Goal: Task Accomplishment & Management: Manage account settings

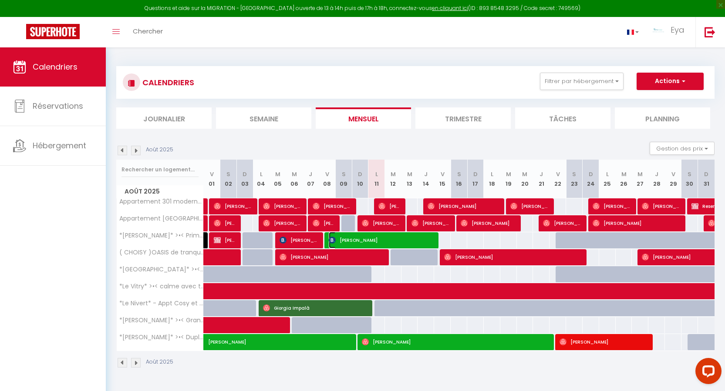
click at [393, 242] on span "[PERSON_NAME]" at bounding box center [381, 240] width 105 height 17
select select "OK"
select select "1"
select select "0"
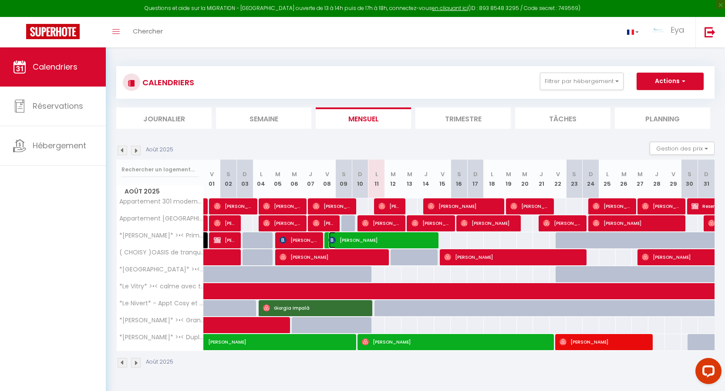
select select "1"
select select
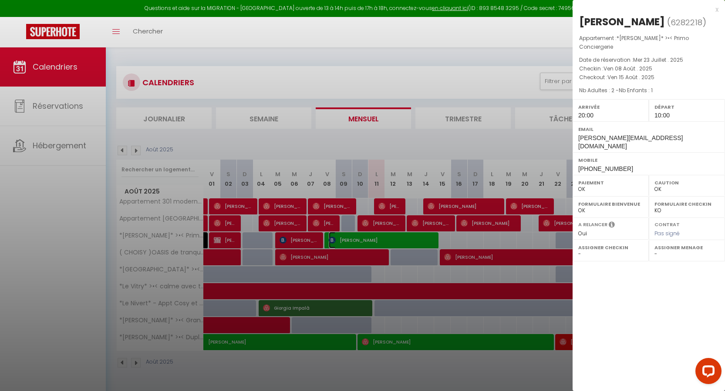
select select "36750"
select select "22827"
click at [393, 242] on div at bounding box center [362, 195] width 725 height 391
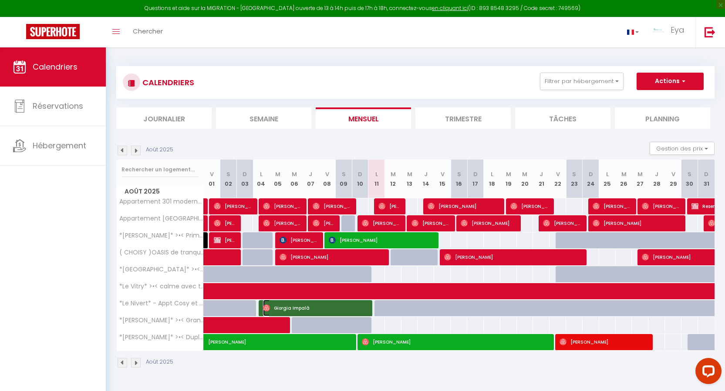
click at [354, 307] on span "Giorgia Impalà" at bounding box center [315, 308] width 105 height 17
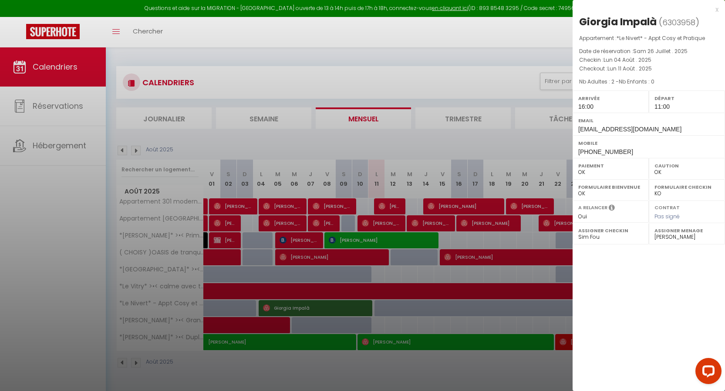
click at [354, 307] on div at bounding box center [362, 195] width 725 height 391
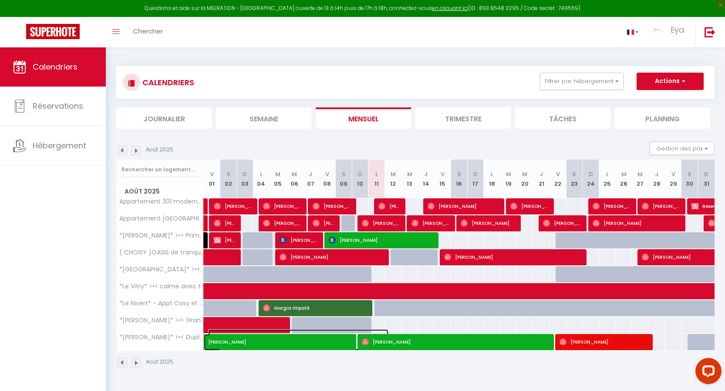
click at [348, 342] on span "[PERSON_NAME]" at bounding box center [298, 338] width 180 height 17
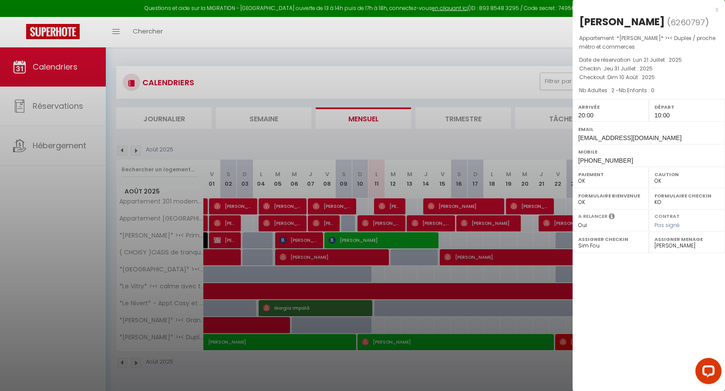
click at [348, 342] on div at bounding box center [362, 195] width 725 height 391
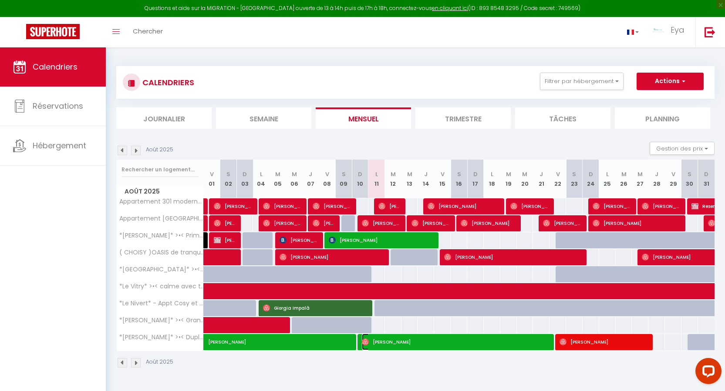
click at [373, 341] on span "[PERSON_NAME]" at bounding box center [456, 342] width 188 height 17
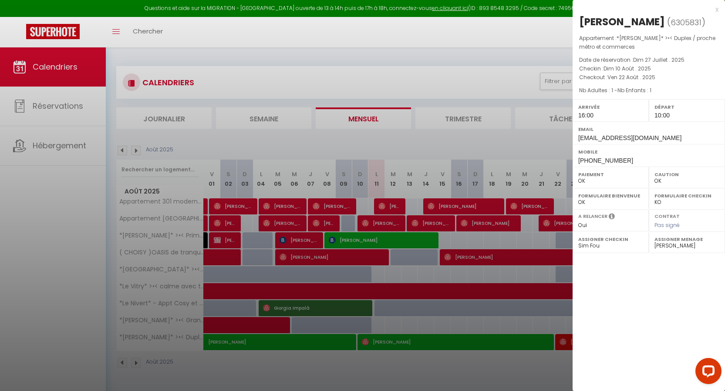
click at [373, 341] on div at bounding box center [362, 195] width 725 height 391
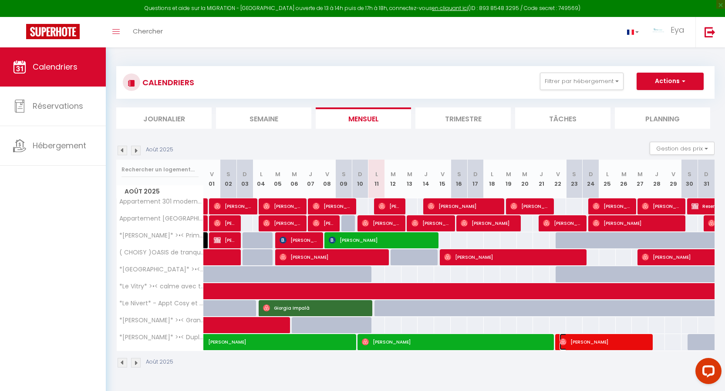
click at [627, 341] on span "[PERSON_NAME]" at bounding box center [604, 342] width 88 height 17
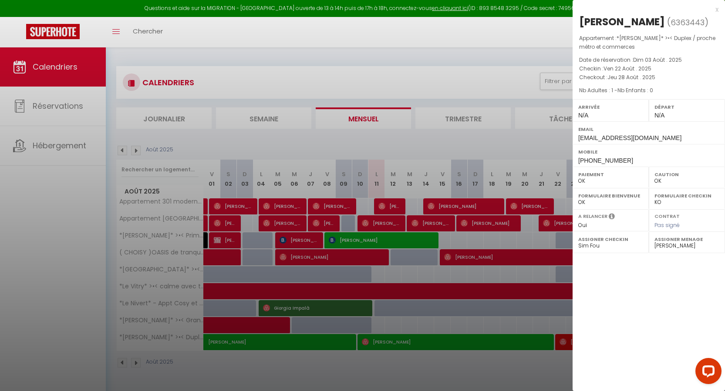
click at [718, 9] on div "x" at bounding box center [646, 9] width 146 height 10
